Goal: Navigation & Orientation: Find specific page/section

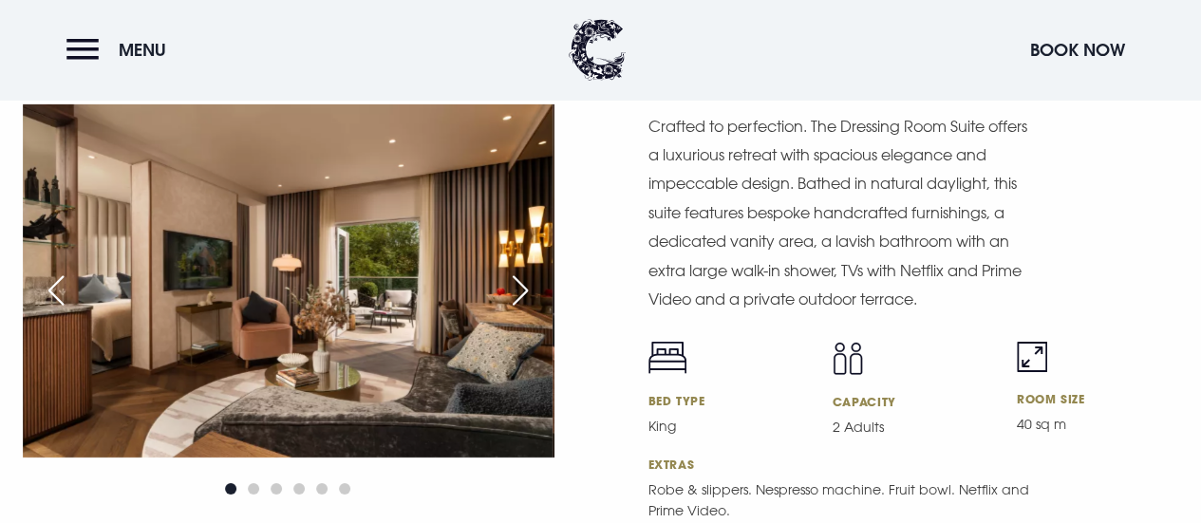
scroll to position [3022, 0]
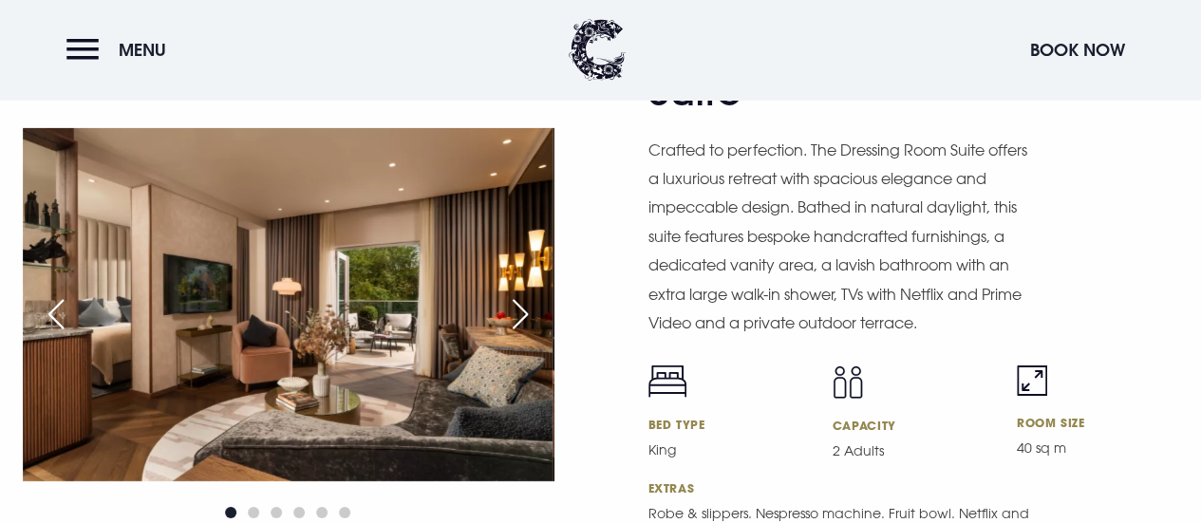
click at [518, 322] on div "Next slide" at bounding box center [520, 314] width 47 height 42
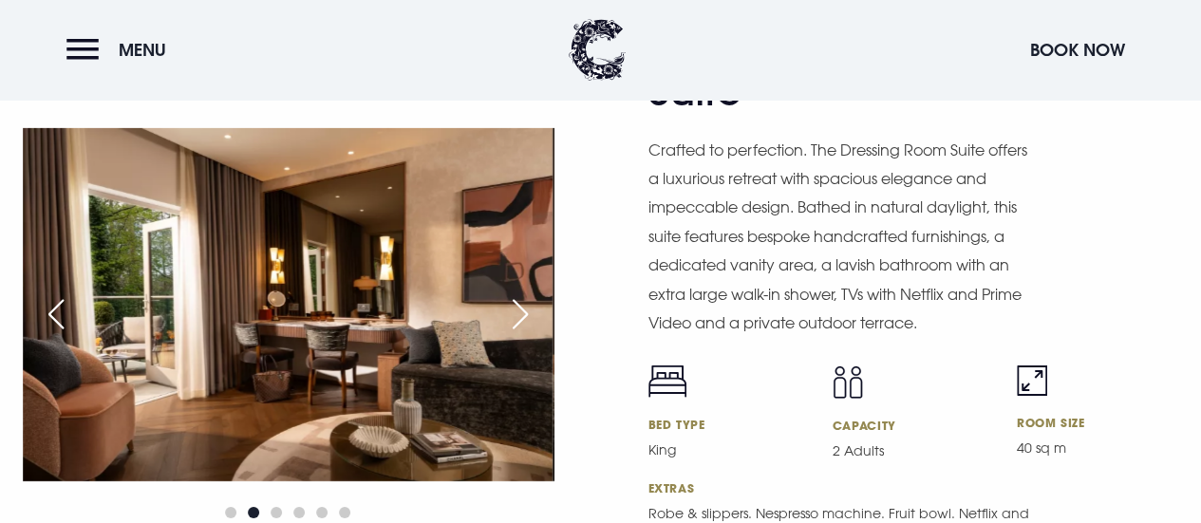
click at [518, 322] on div "Next slide" at bounding box center [520, 314] width 47 height 42
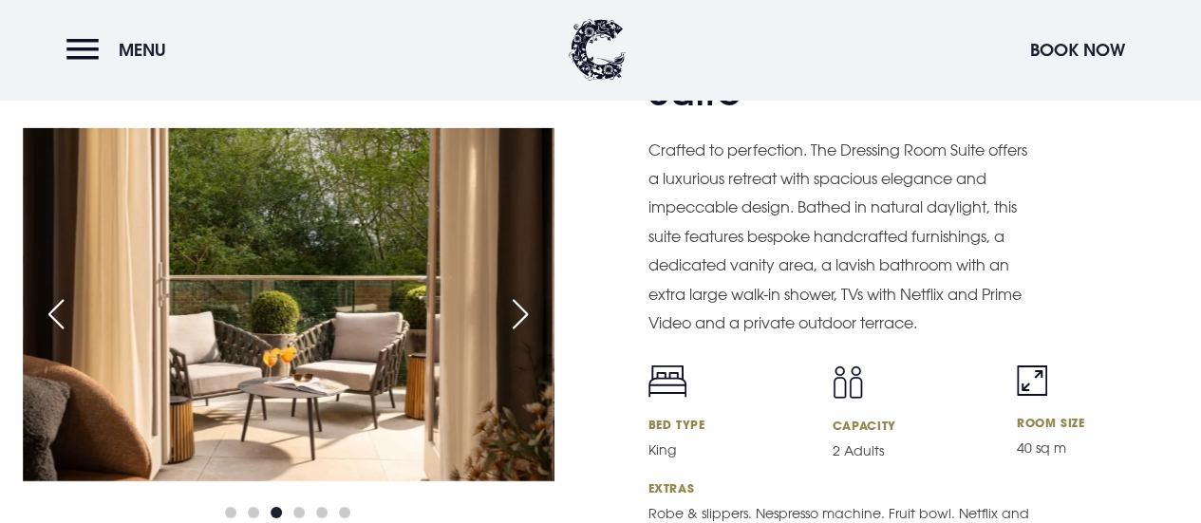
click at [518, 322] on div "Next slide" at bounding box center [520, 314] width 47 height 42
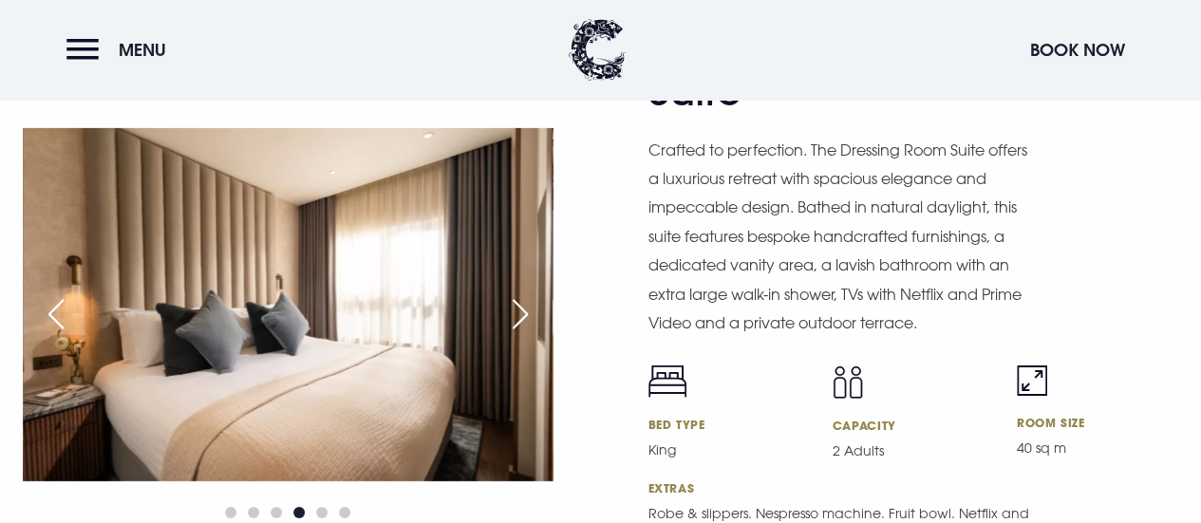
click at [518, 322] on div "Next slide" at bounding box center [520, 314] width 47 height 42
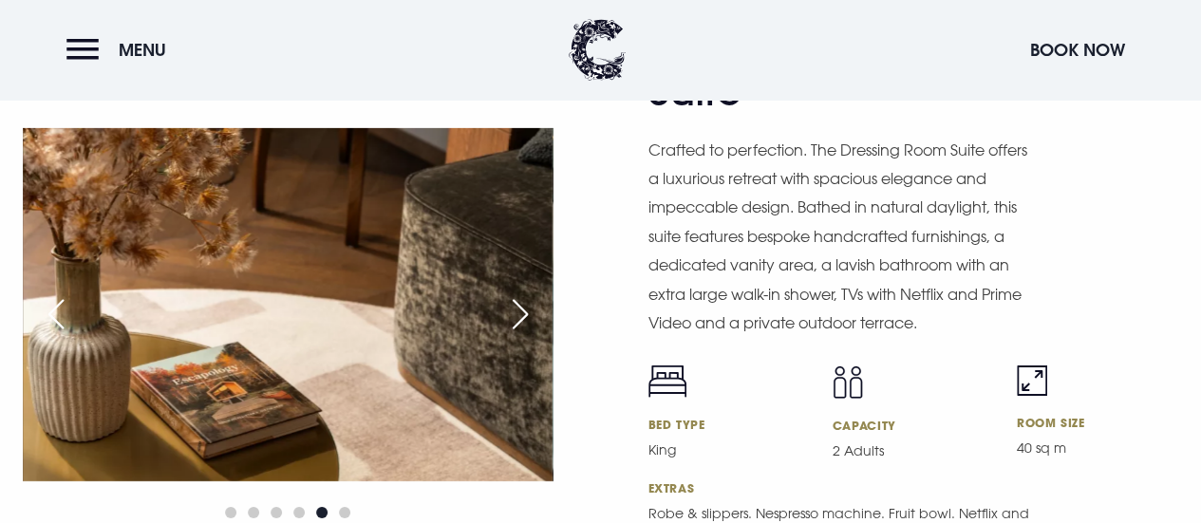
click at [518, 322] on div "Next slide" at bounding box center [520, 314] width 47 height 42
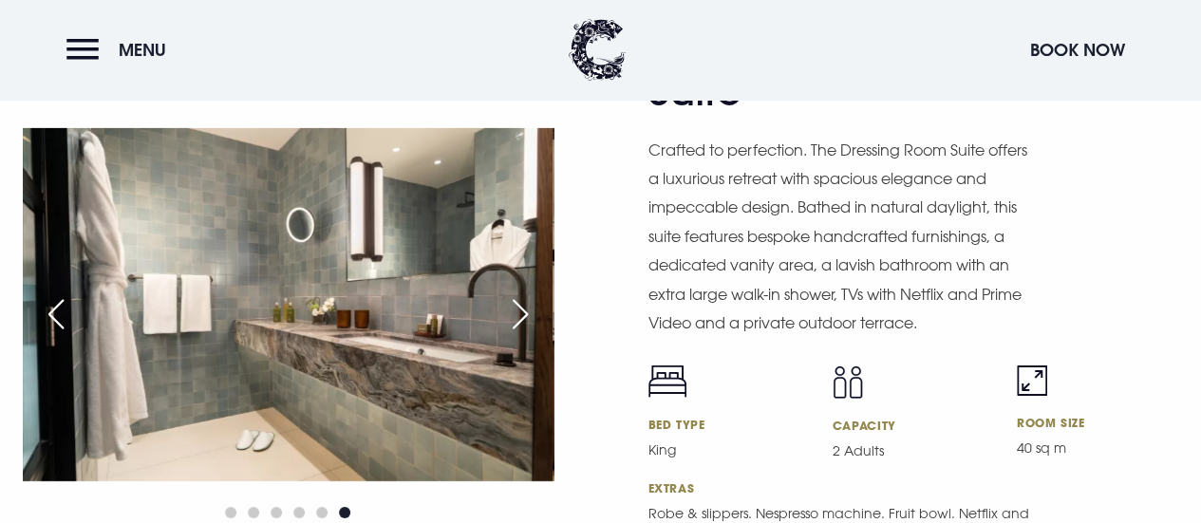
click at [518, 322] on div "Next slide" at bounding box center [520, 314] width 47 height 42
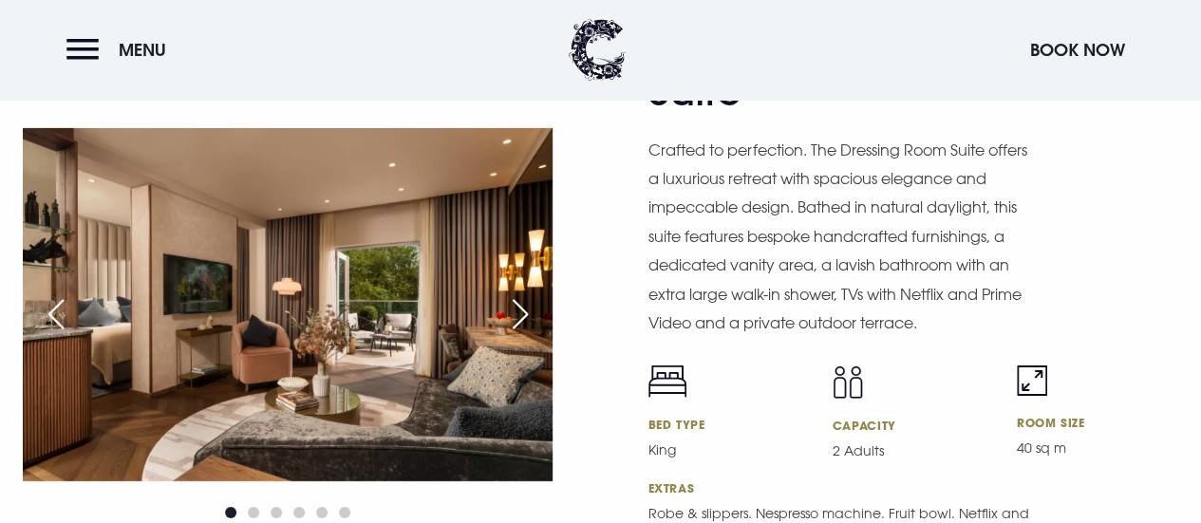
click at [522, 320] on div "Next slide" at bounding box center [520, 314] width 47 height 42
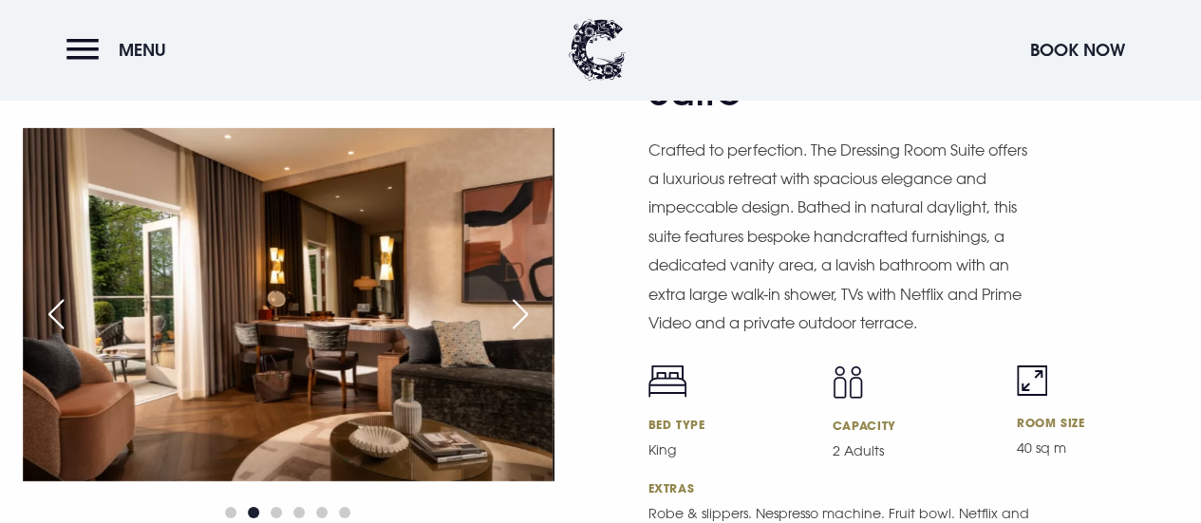
click at [522, 320] on div "Next slide" at bounding box center [520, 314] width 47 height 42
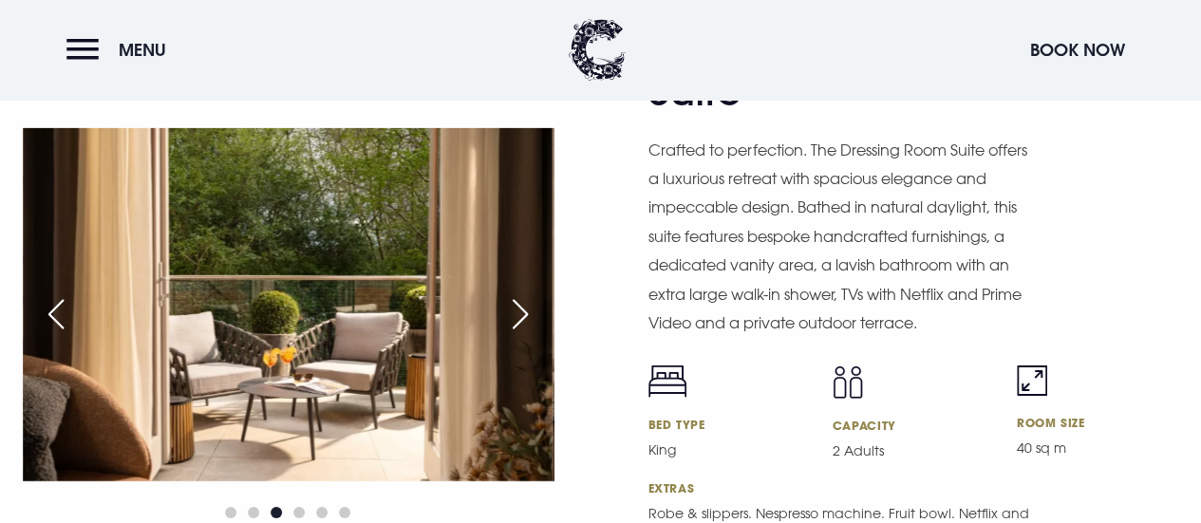
click at [522, 320] on div "Next slide" at bounding box center [520, 314] width 47 height 42
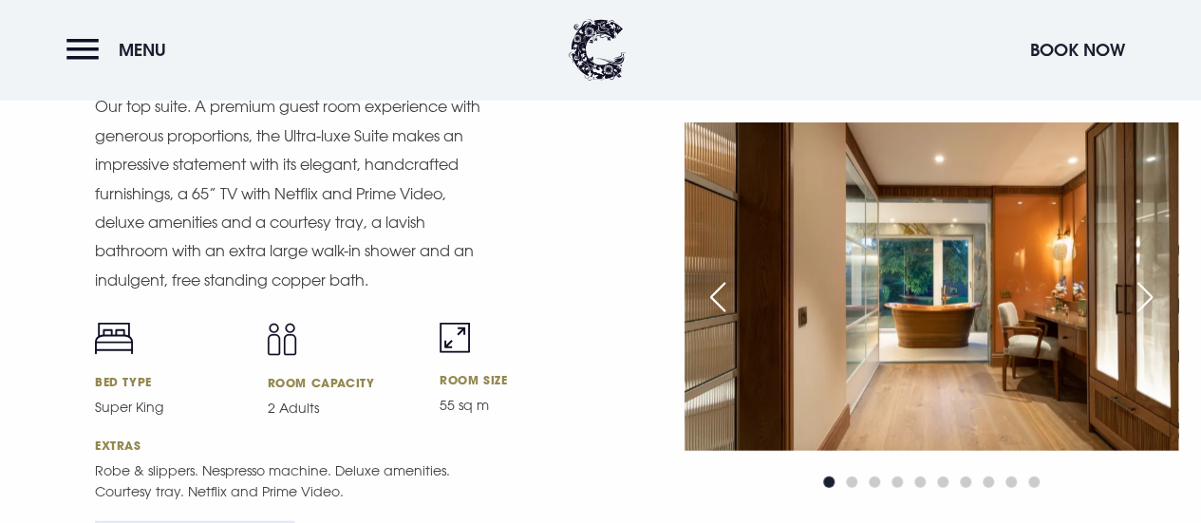
scroll to position [2361, 0]
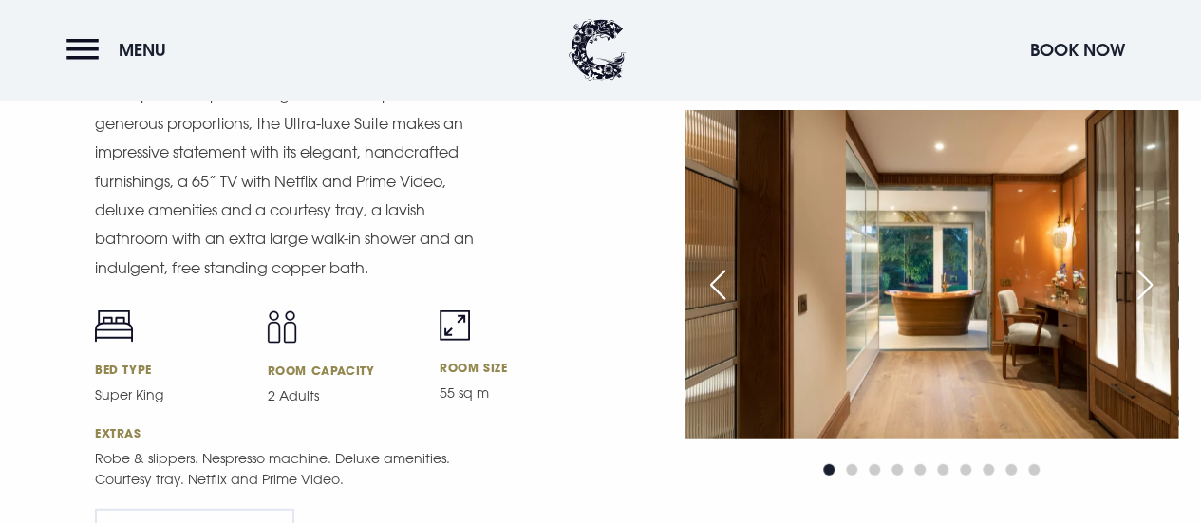
click at [1148, 301] on div "Next slide" at bounding box center [1144, 285] width 47 height 42
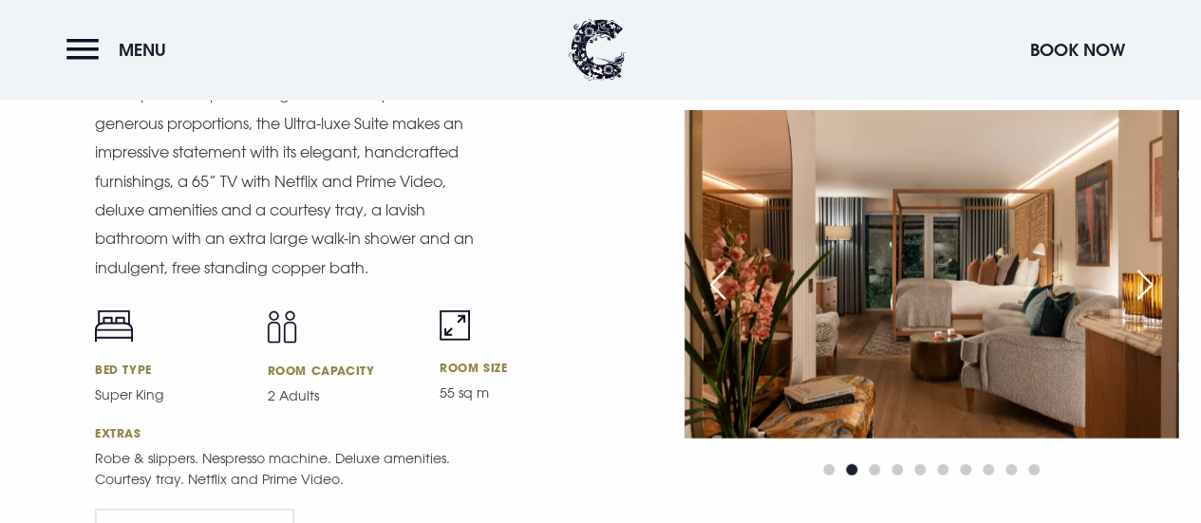
click at [1148, 301] on div "Next slide" at bounding box center [1144, 285] width 47 height 42
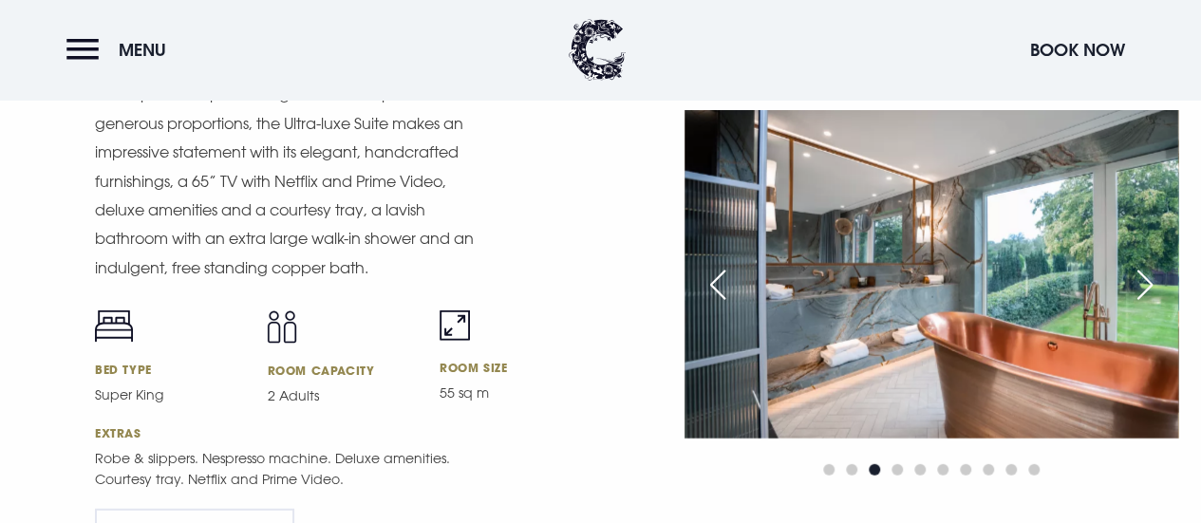
click at [1148, 301] on div "Next slide" at bounding box center [1144, 285] width 47 height 42
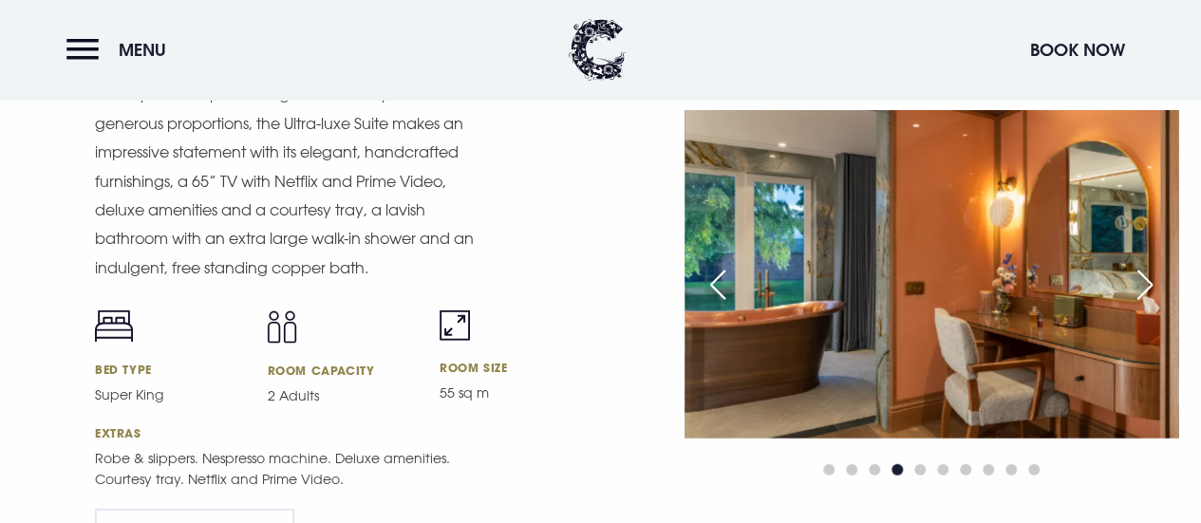
click at [1148, 301] on div "Next slide" at bounding box center [1144, 285] width 47 height 42
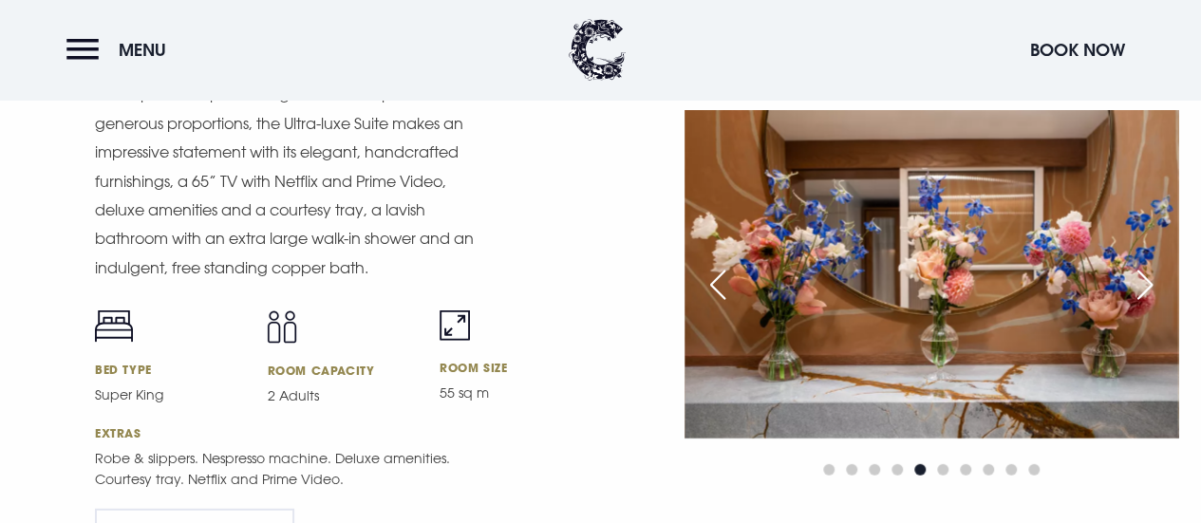
click at [1148, 301] on div "Next slide" at bounding box center [1144, 285] width 47 height 42
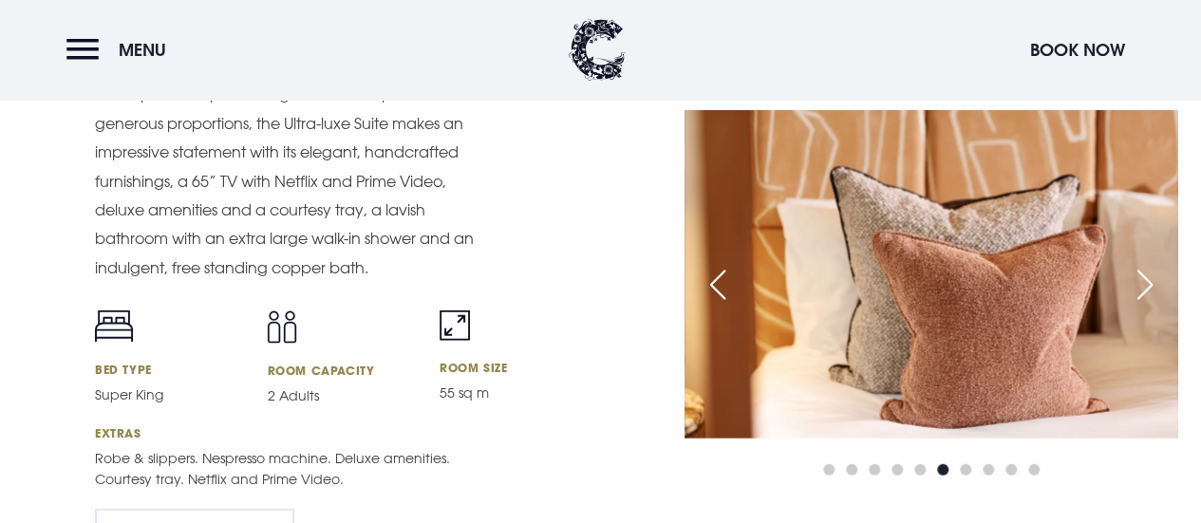
click at [1148, 301] on div "Next slide" at bounding box center [1144, 285] width 47 height 42
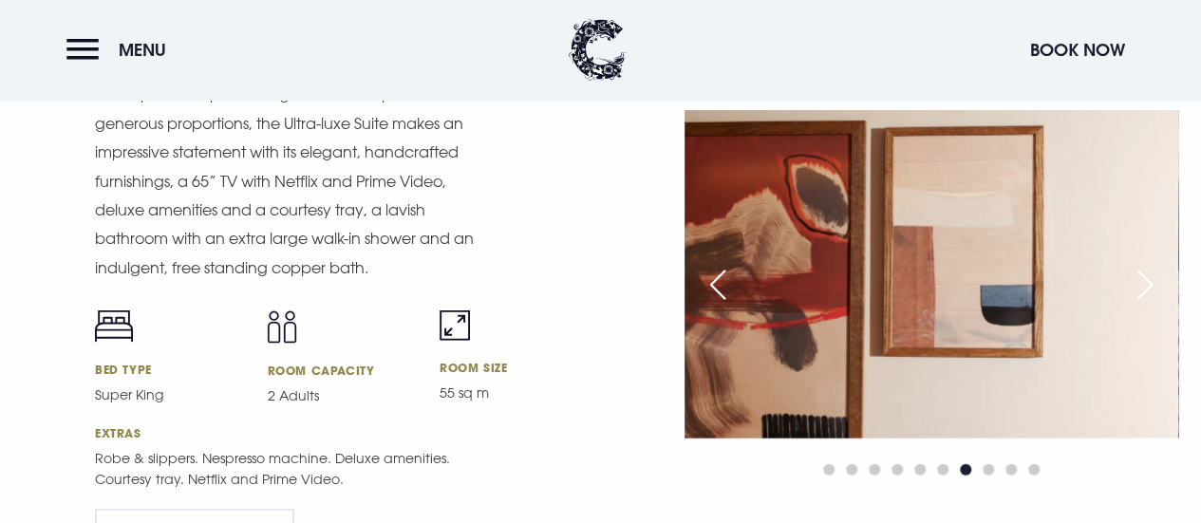
click at [1148, 301] on div "Next slide" at bounding box center [1144, 285] width 47 height 42
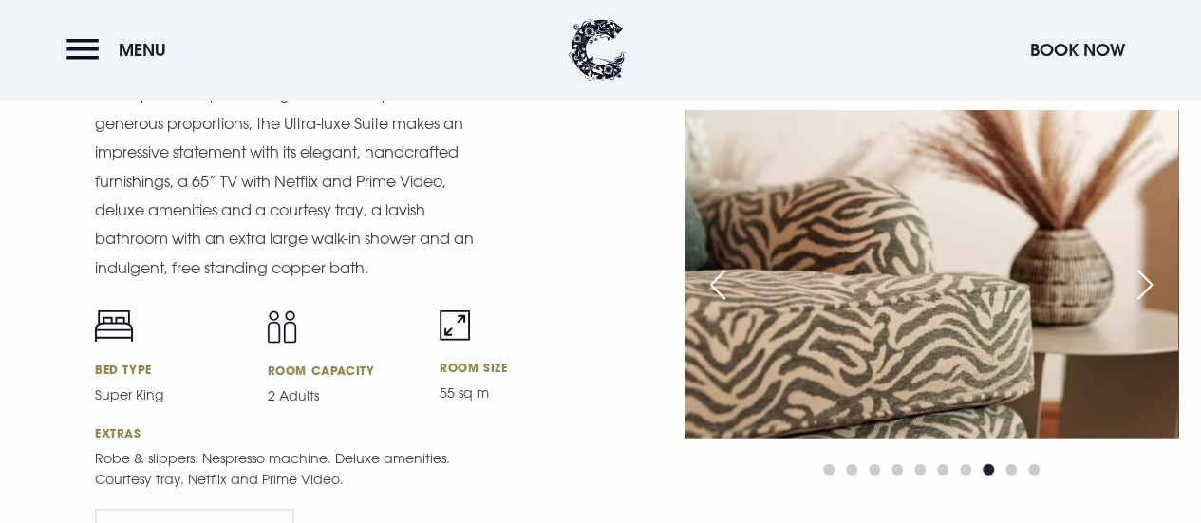
click at [1148, 301] on div "Next slide" at bounding box center [1144, 285] width 47 height 42
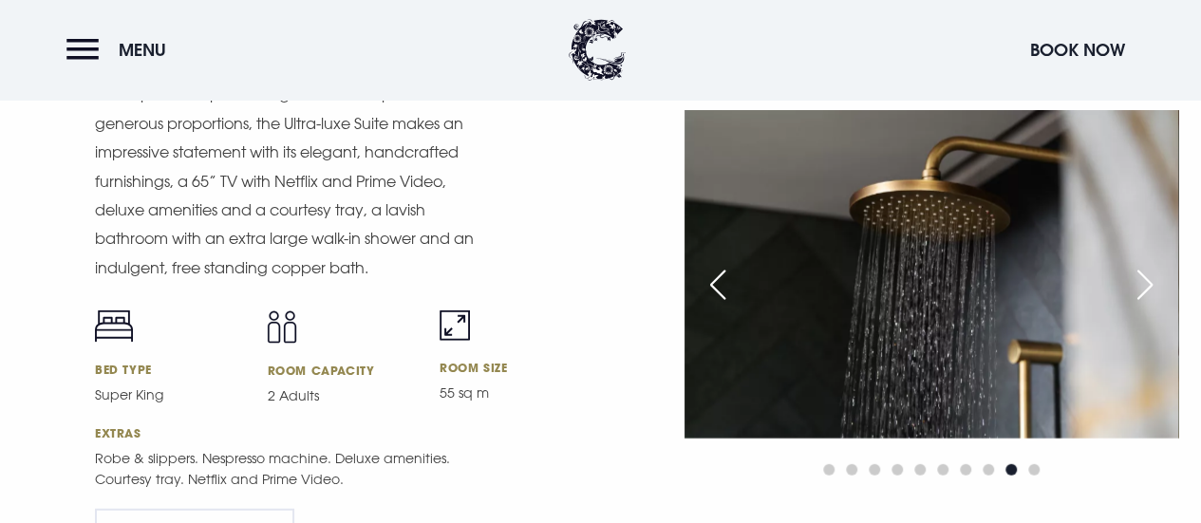
click at [1148, 301] on div "Next slide" at bounding box center [1144, 285] width 47 height 42
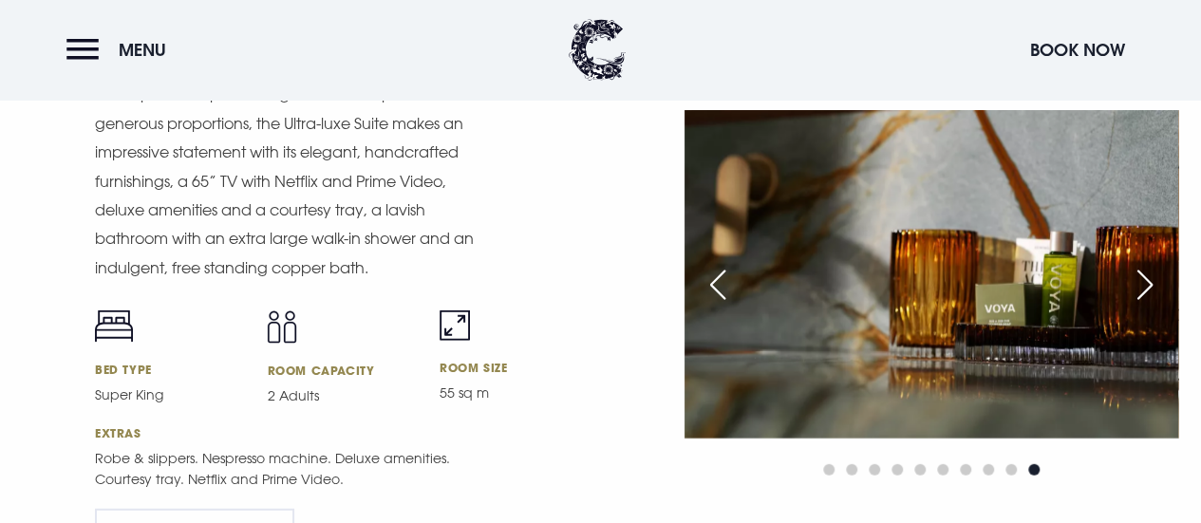
click at [1148, 301] on div "Next slide" at bounding box center [1144, 285] width 47 height 42
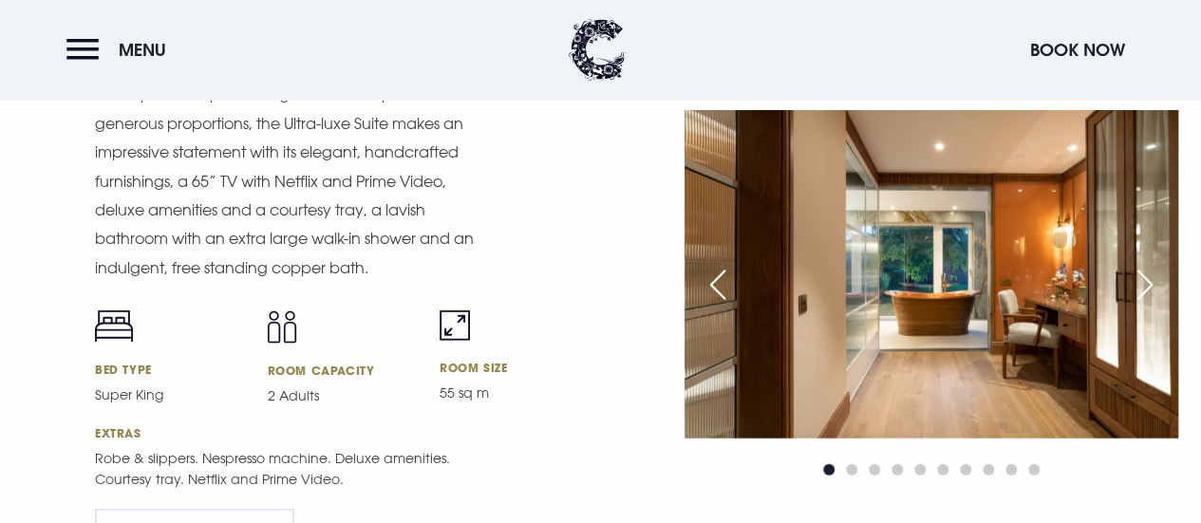
click at [1148, 301] on div "Next slide" at bounding box center [1144, 285] width 47 height 42
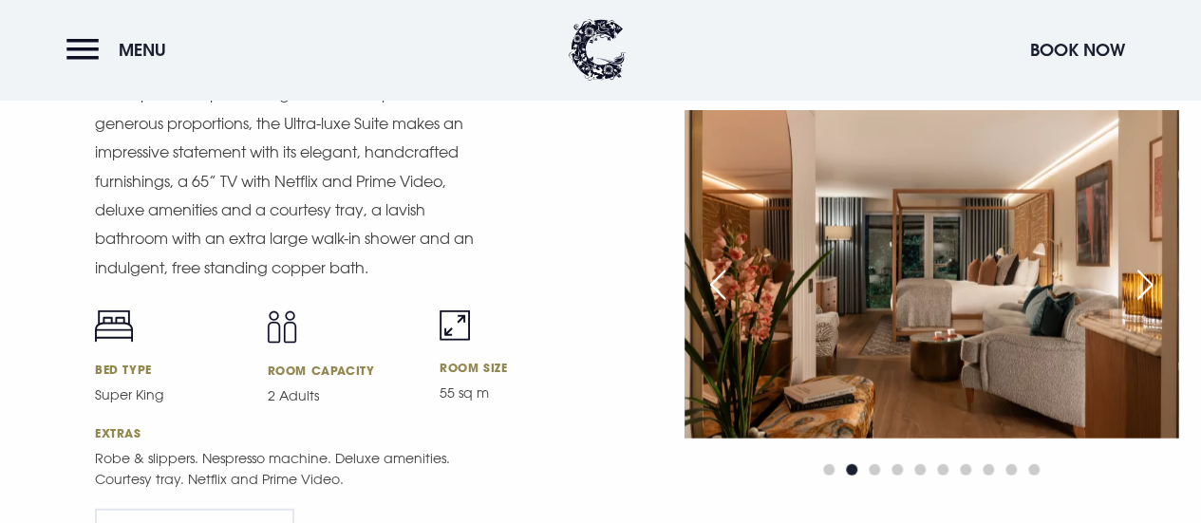
click at [1148, 301] on div "Next slide" at bounding box center [1144, 285] width 47 height 42
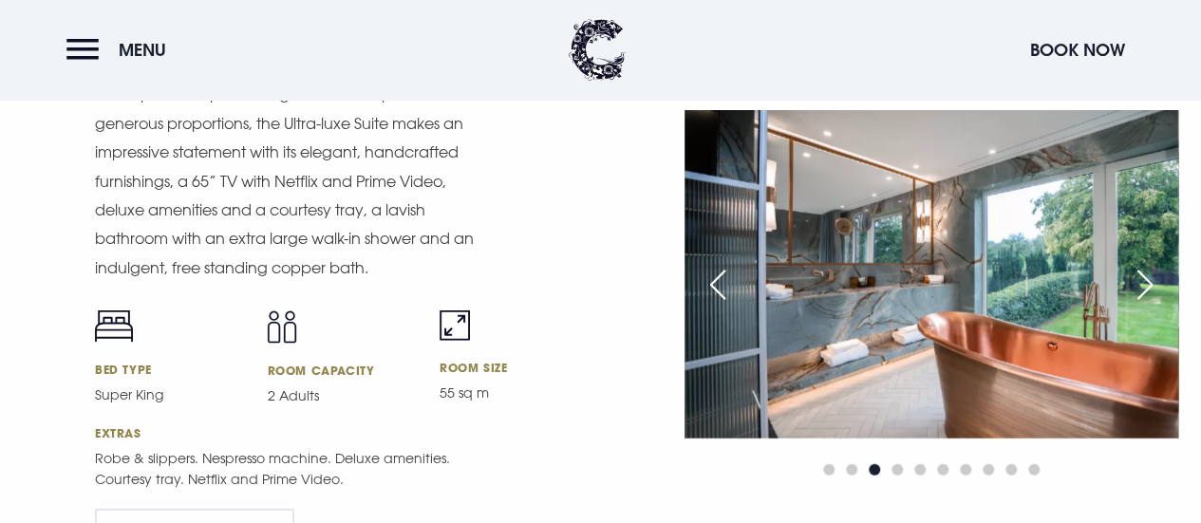
click at [1148, 301] on div "Next slide" at bounding box center [1144, 285] width 47 height 42
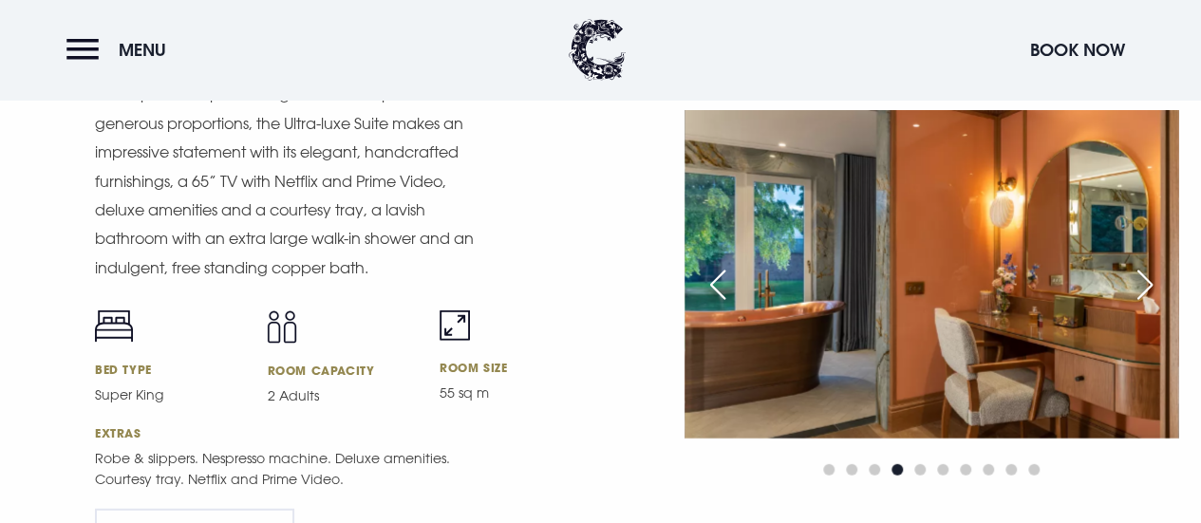
click at [1141, 292] on div "Next slide" at bounding box center [1144, 285] width 47 height 42
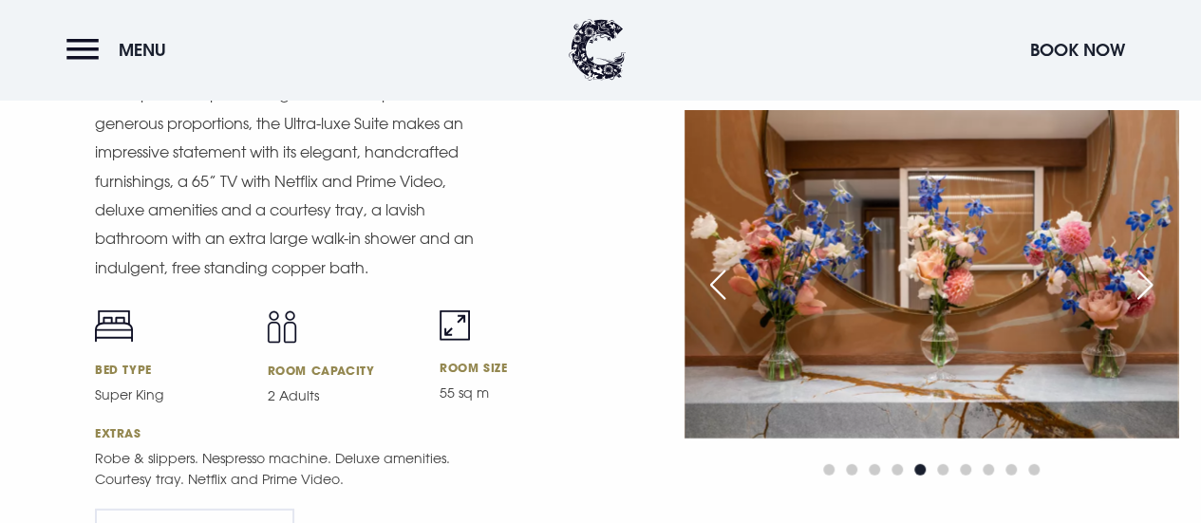
click at [1147, 292] on div "Next slide" at bounding box center [1144, 285] width 47 height 42
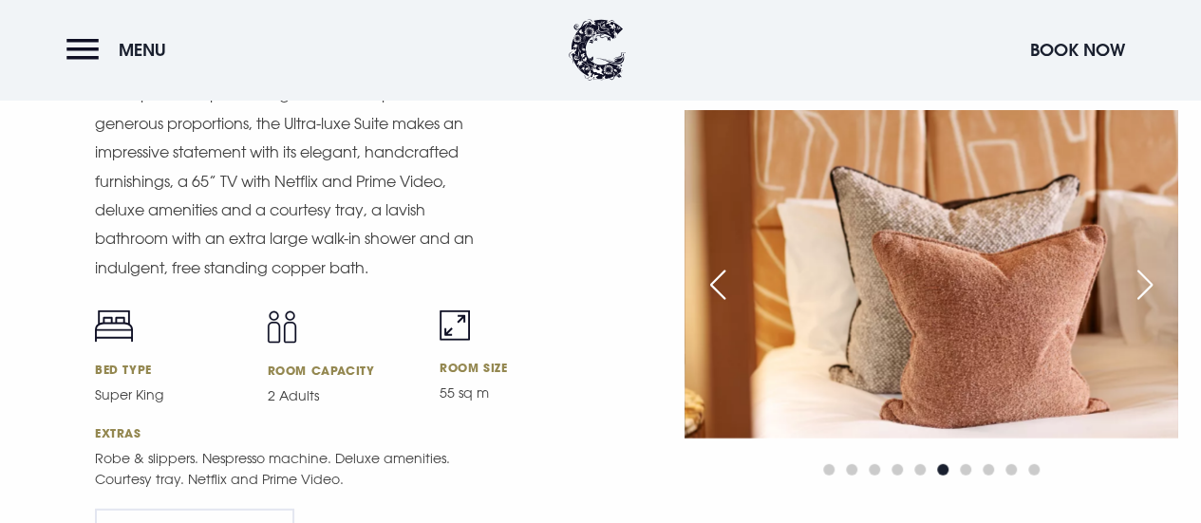
click at [1147, 292] on div "Next slide" at bounding box center [1144, 285] width 47 height 42
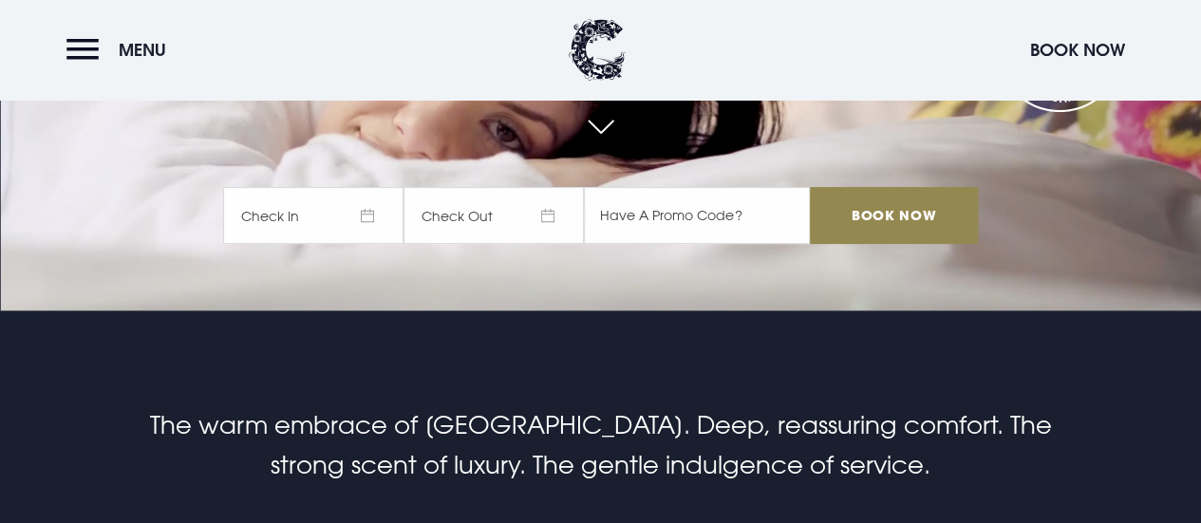
scroll to position [0, 0]
